Goal: Task Accomplishment & Management: Manage account settings

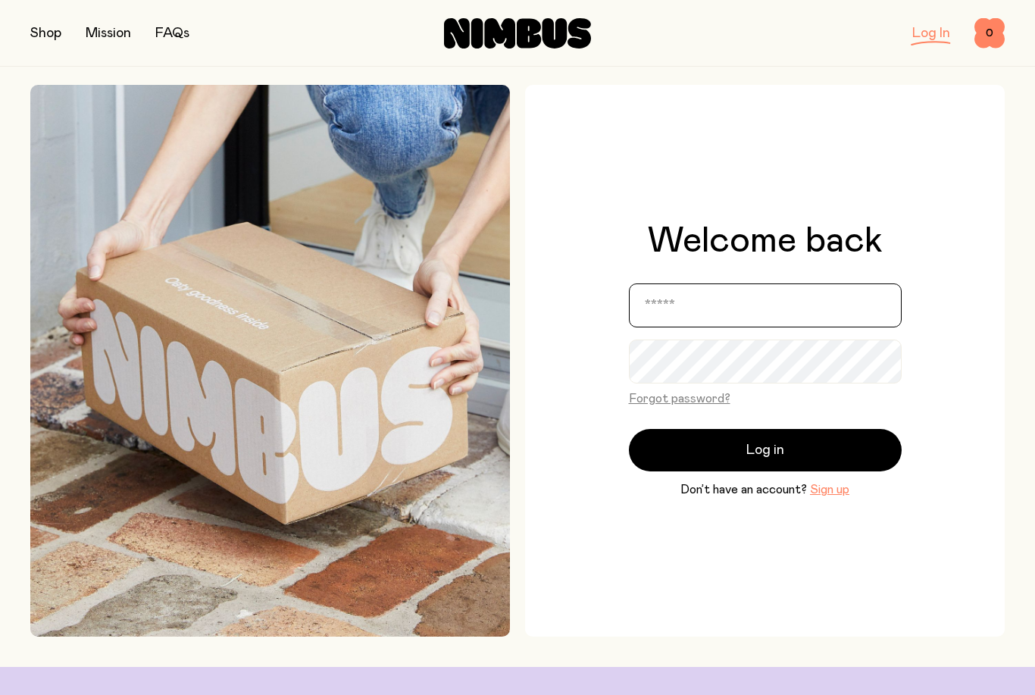
click at [701, 326] on input "email" at bounding box center [765, 305] width 273 height 44
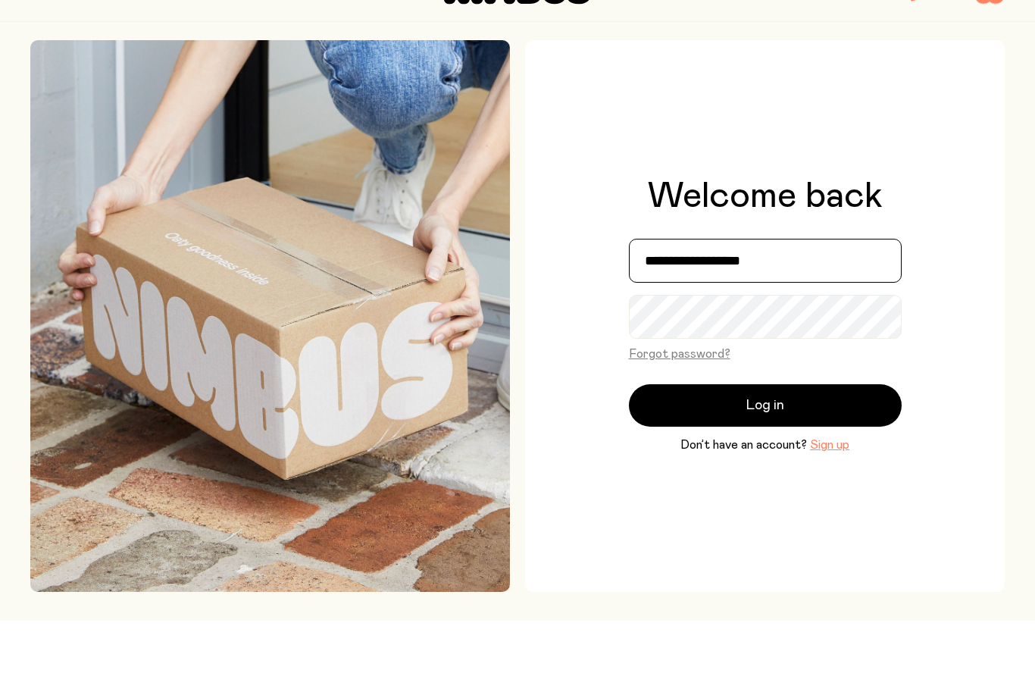
type input "**********"
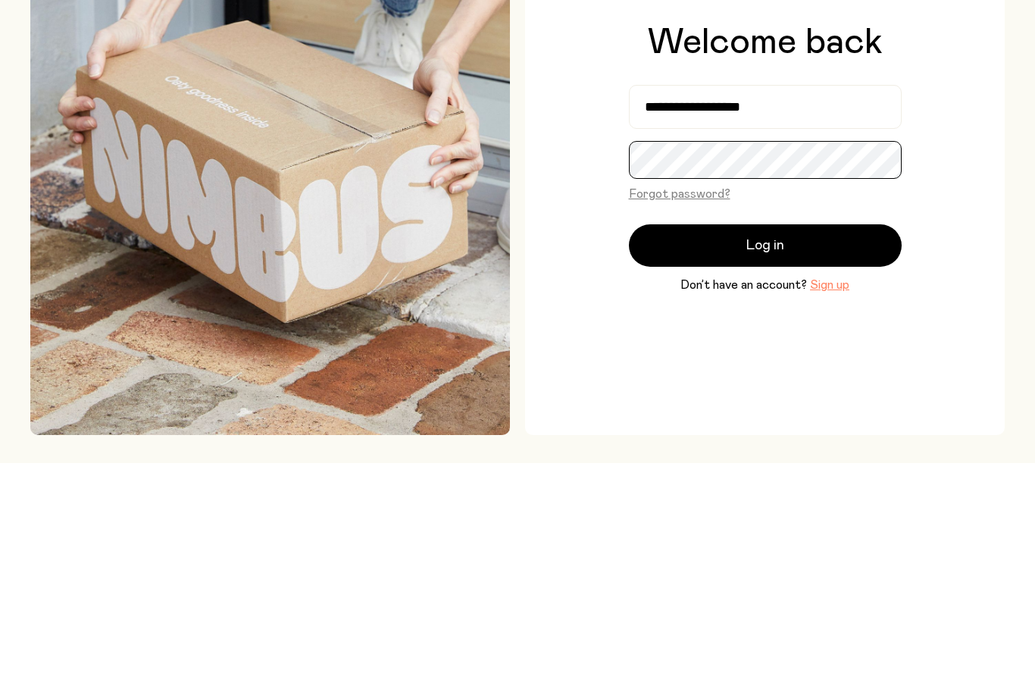
scroll to position [232, 0]
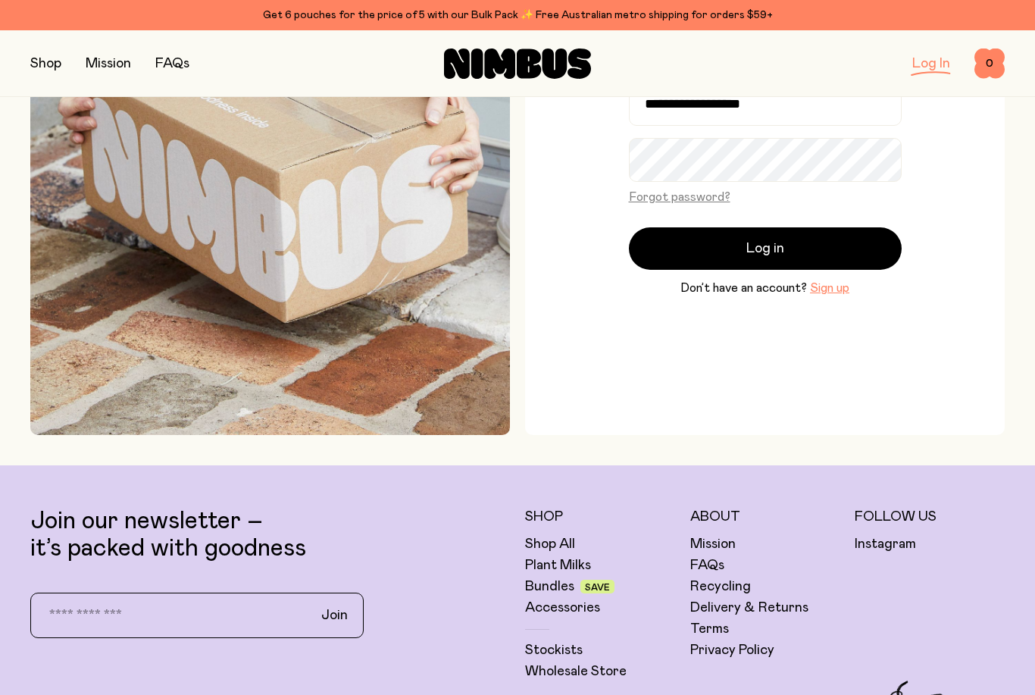
click at [790, 270] on button "Log in" at bounding box center [765, 248] width 273 height 42
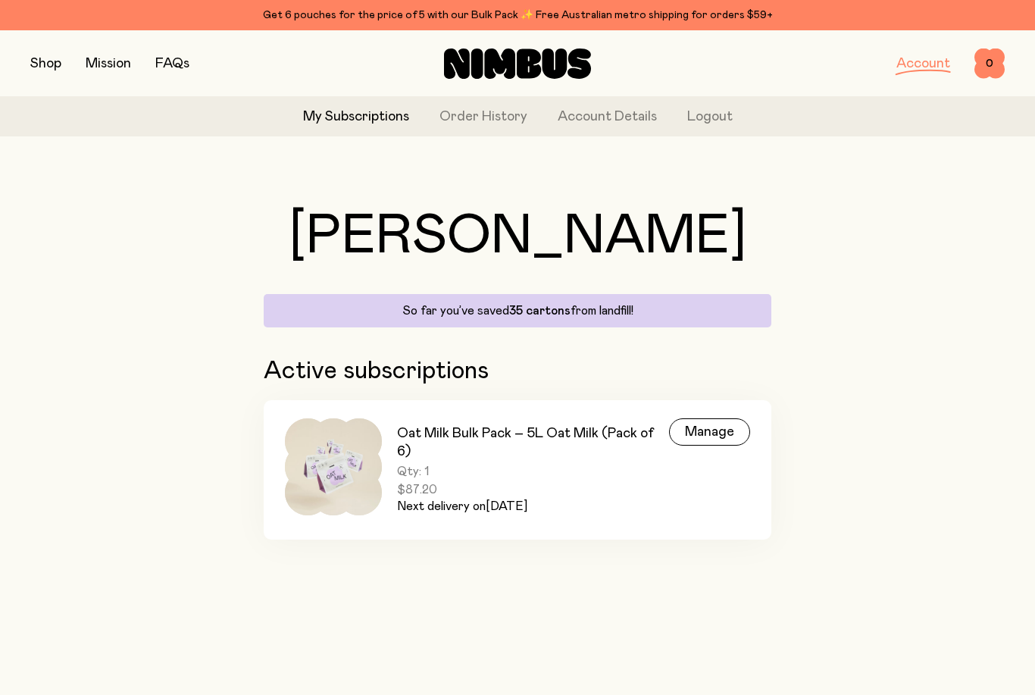
click at [708, 435] on div "Manage" at bounding box center [709, 431] width 81 height 27
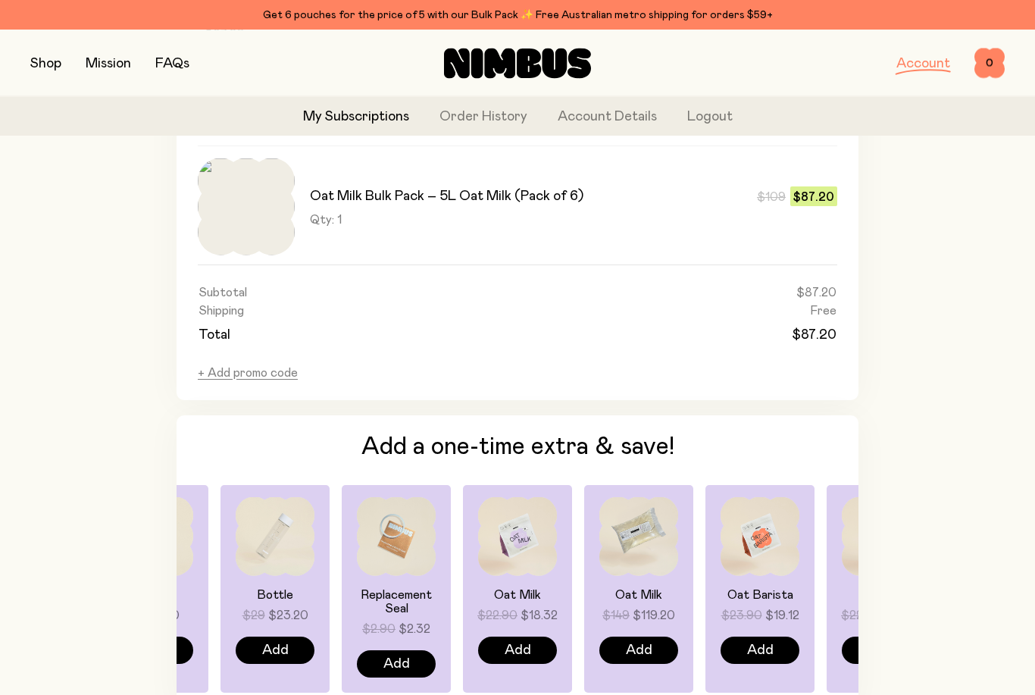
scroll to position [985, 0]
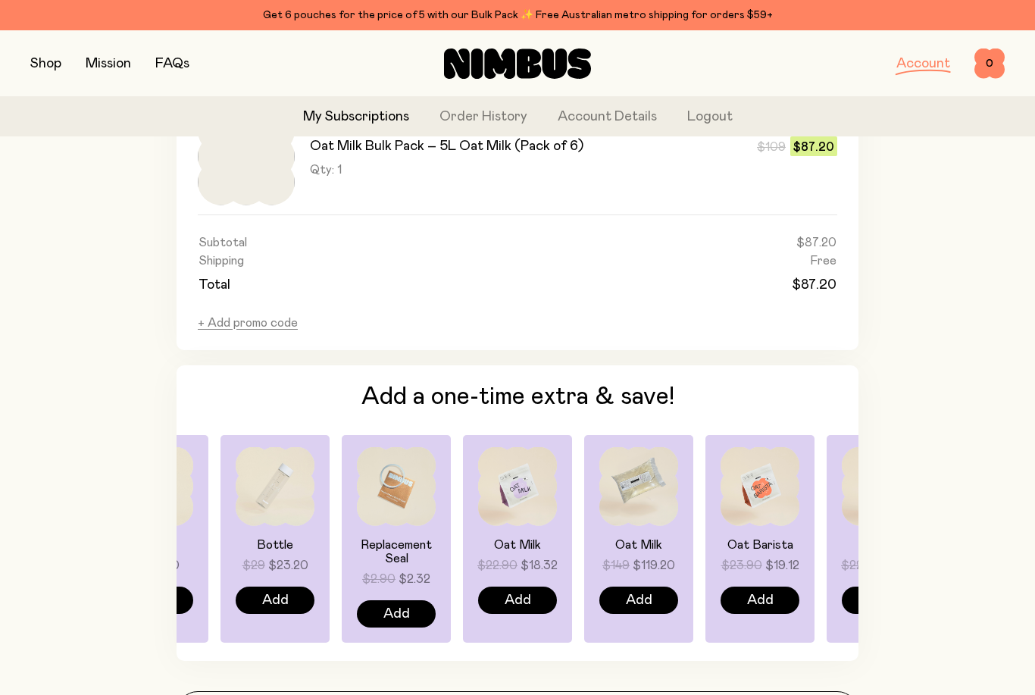
click at [262, 323] on button "+ Add promo code" at bounding box center [248, 322] width 100 height 15
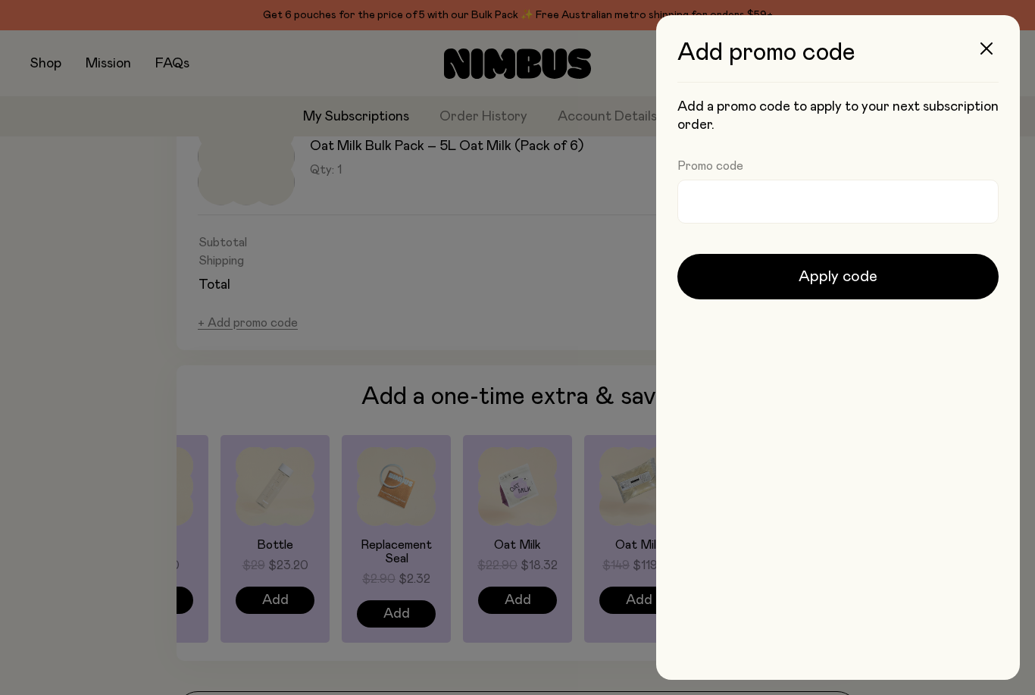
click at [736, 163] on label "Promo code" at bounding box center [710, 165] width 66 height 15
click at [736, 180] on input "Promo code" at bounding box center [837, 202] width 321 height 44
click at [755, 205] on input "Promo code" at bounding box center [837, 202] width 321 height 44
paste input "**********"
type input "**********"
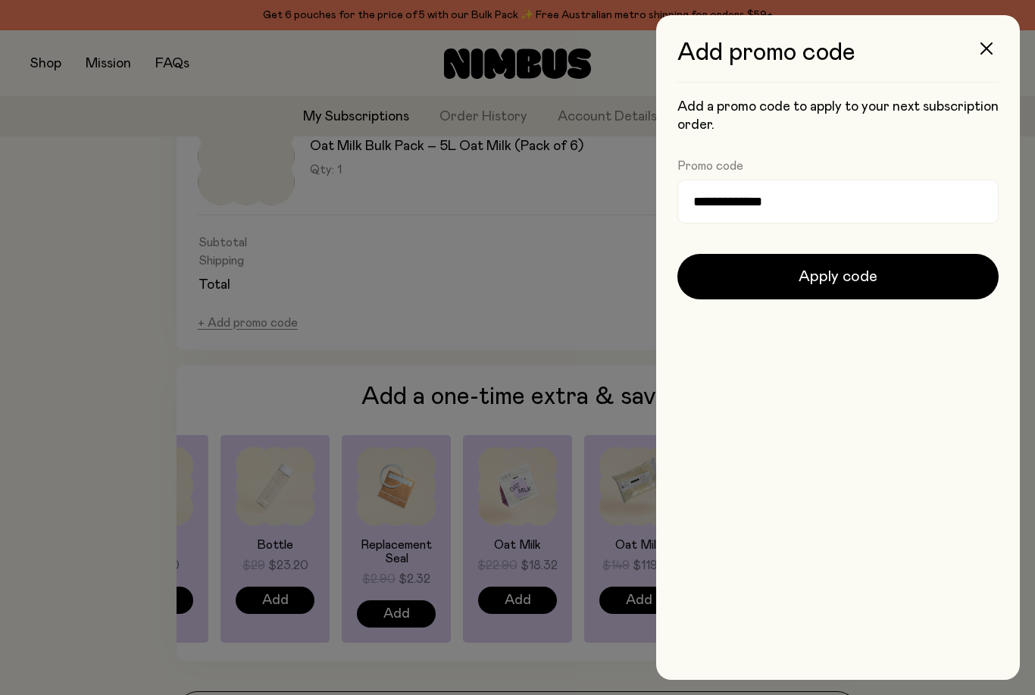
click at [869, 281] on span "Apply code" at bounding box center [837, 276] width 79 height 21
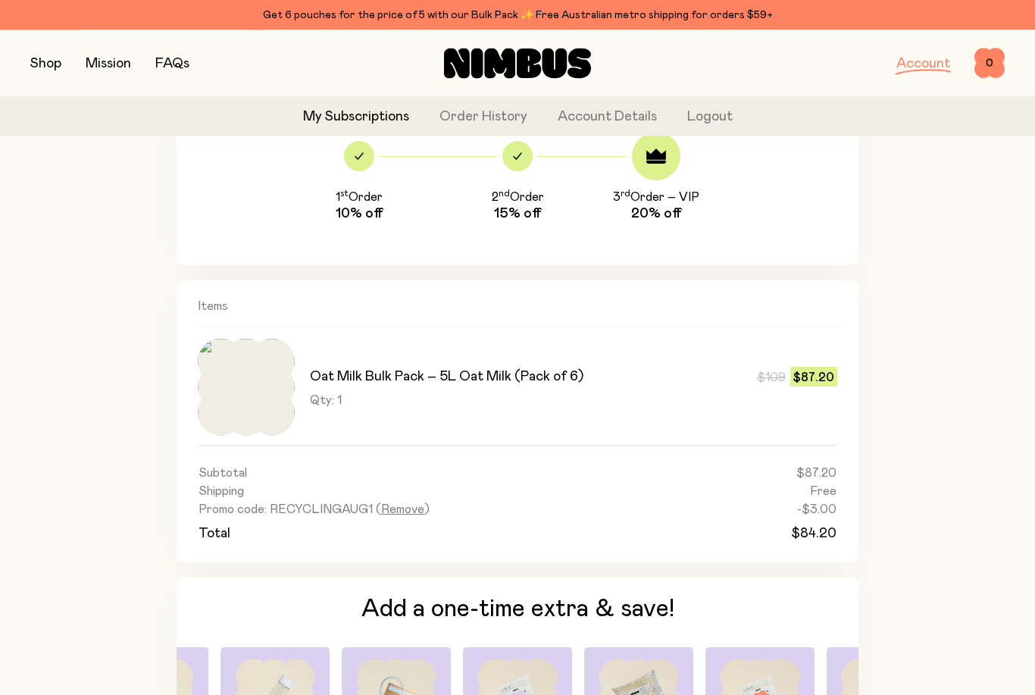
scroll to position [755, 0]
click at [712, 117] on button "Logout" at bounding box center [709, 117] width 45 height 20
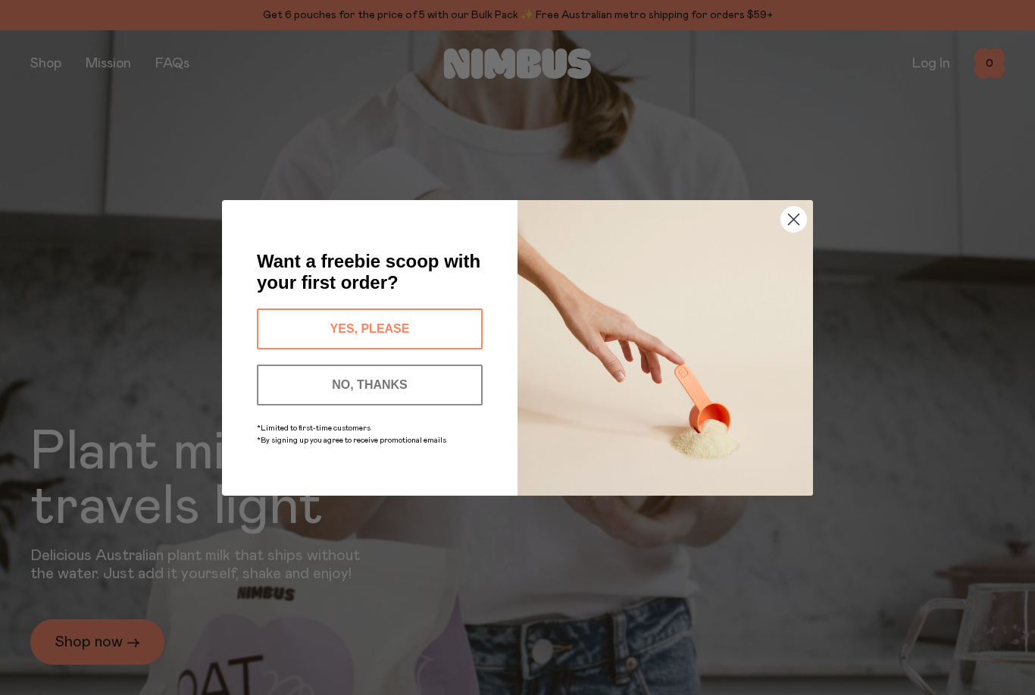
click at [788, 231] on circle "Close dialog" at bounding box center [793, 218] width 25 height 25
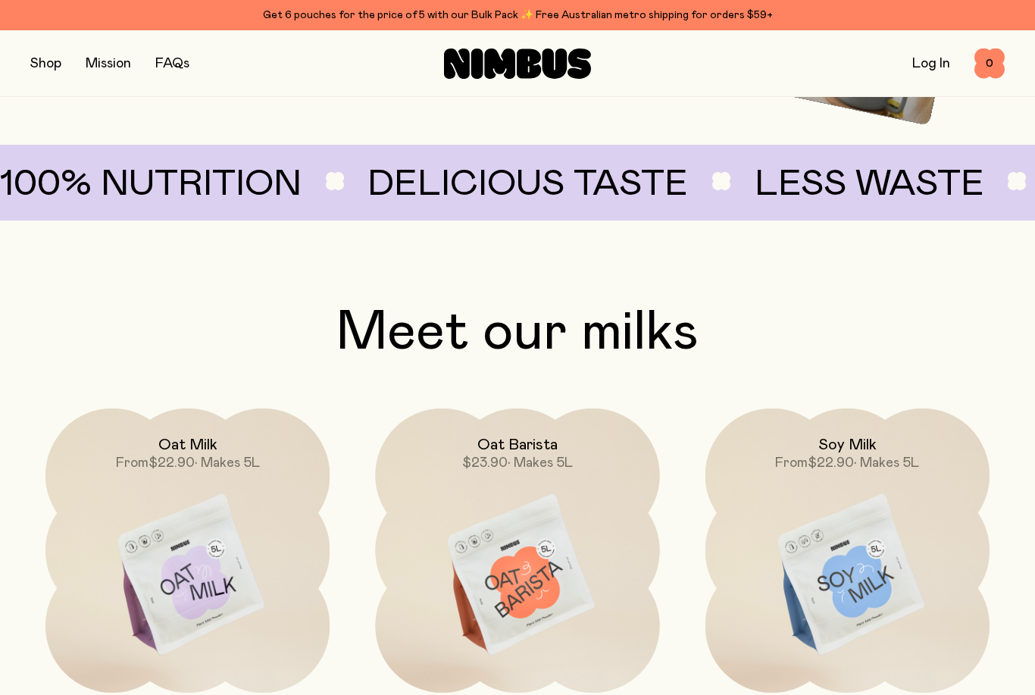
scroll to position [1113, 0]
